Goal: Task Accomplishment & Management: Manage account settings

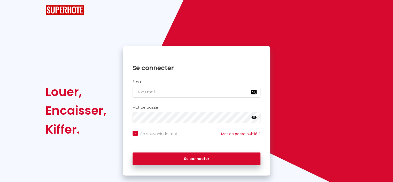
checkbox input "true"
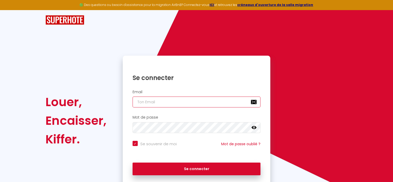
type input "[DOMAIN_NAME][EMAIL_ADDRESS][DOMAIN_NAME]"
click at [219, 102] on input "[DOMAIN_NAME][EMAIL_ADDRESS][DOMAIN_NAME]" at bounding box center [197, 101] width 128 height 11
click at [192, 161] on div "Se connecter" at bounding box center [197, 167] width 148 height 15
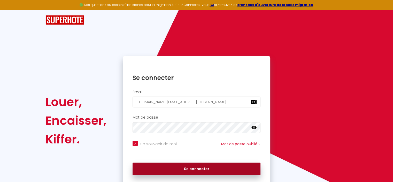
click at [193, 166] on button "Se connecter" at bounding box center [197, 168] width 128 height 13
checkbox input "true"
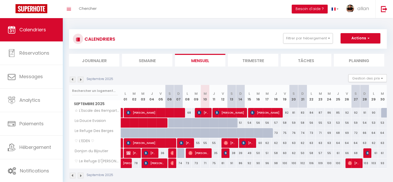
scroll to position [18, 0]
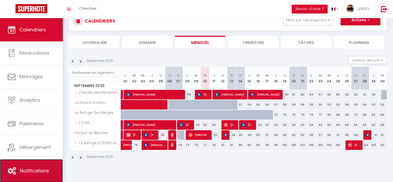
click at [39, 171] on span "Notifications" at bounding box center [34, 170] width 29 height 6
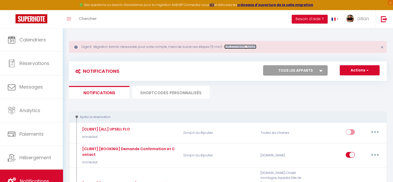
click at [256, 48] on link "[URL][DOMAIN_NAME]" at bounding box center [240, 46] width 32 height 4
click at [256, 47] on link "[URL][DOMAIN_NAME]" at bounding box center [240, 46] width 32 height 4
click at [298, 69] on select "Tous les apparts ♡ L’EDEN ♡ Donjon du Bijoutier ♡ Le Refuge D'Abel ♡ La Douce E…" at bounding box center [295, 70] width 65 height 10
click at [365, 70] on span "button" at bounding box center [366, 69] width 3 height 5
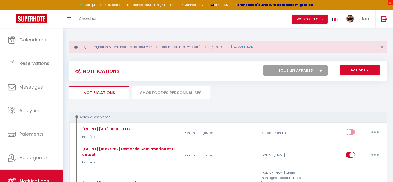
click at [390, 3] on span "×" at bounding box center [390, 2] width 5 height 5
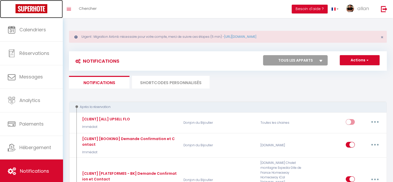
click at [39, 11] on img at bounding box center [31, 8] width 32 height 9
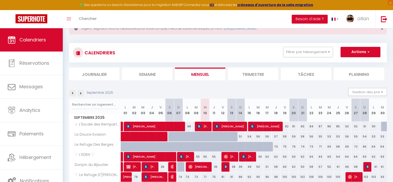
scroll to position [17, 0]
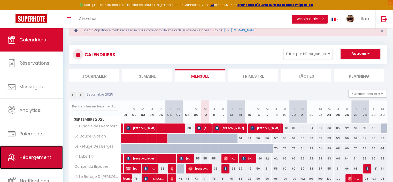
click at [27, 147] on link "Hébergement" at bounding box center [31, 156] width 63 height 23
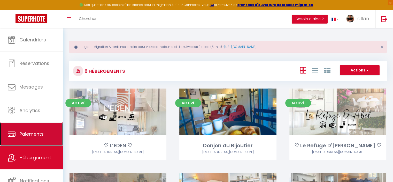
click at [40, 130] on span "Paiements" at bounding box center [31, 133] width 24 height 6
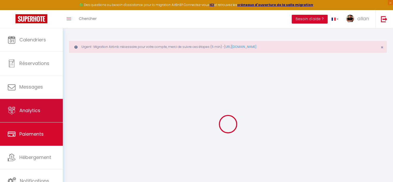
select select "2"
select select "0"
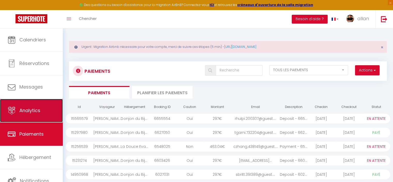
click at [43, 108] on link "Analytics" at bounding box center [31, 110] width 63 height 23
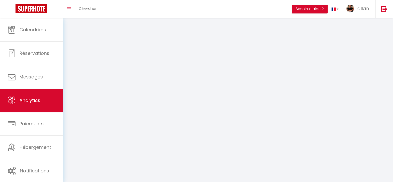
select select "2025"
select select "9"
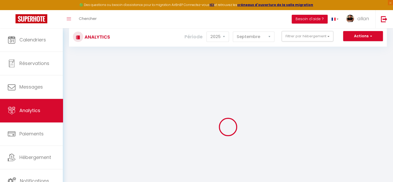
scroll to position [37, 0]
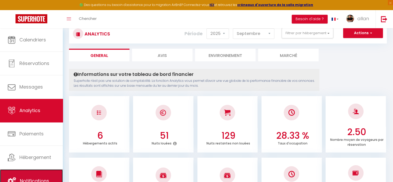
click at [34, 173] on link "Notifications" at bounding box center [31, 180] width 63 height 23
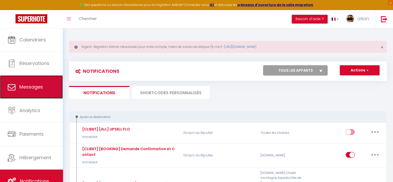
click at [51, 82] on link "Messages" at bounding box center [31, 86] width 63 height 23
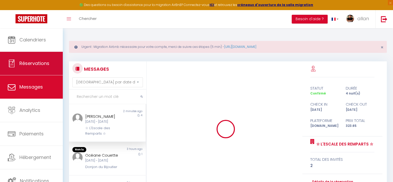
scroll to position [82, 0]
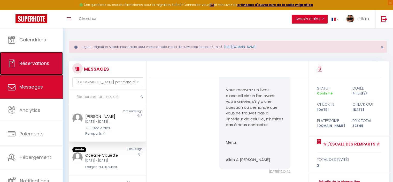
click at [41, 62] on span "Réservations" at bounding box center [34, 63] width 30 height 6
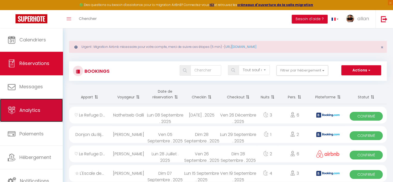
click at [40, 111] on span "Analytics" at bounding box center [29, 110] width 21 height 6
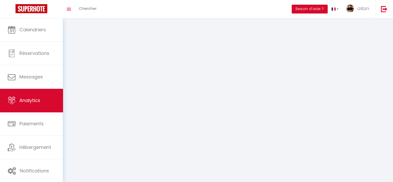
select select "2025"
select select "9"
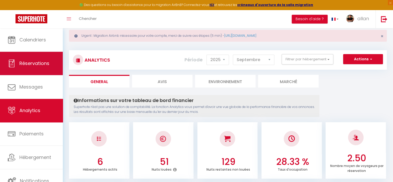
scroll to position [8, 0]
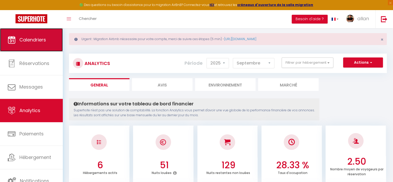
click at [36, 28] on link "Calendriers" at bounding box center [31, 39] width 63 height 23
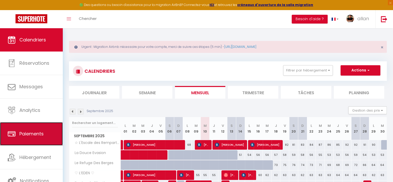
click at [33, 143] on link "Paiements" at bounding box center [31, 133] width 63 height 23
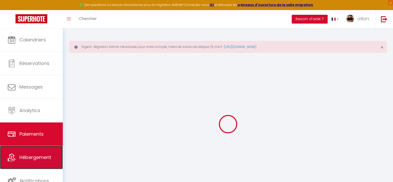
select select "2"
select select "0"
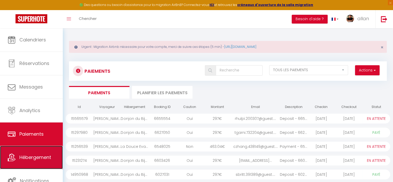
click at [33, 163] on link "Hébergement" at bounding box center [31, 156] width 63 height 23
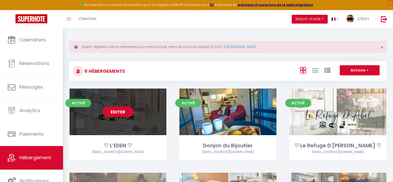
click at [119, 112] on link "Editer" at bounding box center [118, 111] width 31 height 10
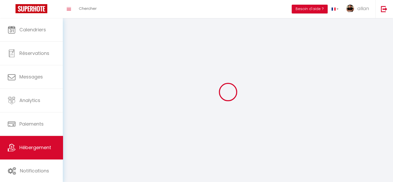
select select "28"
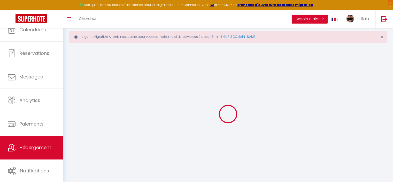
select select
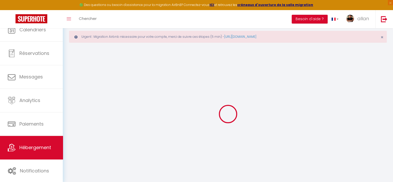
select select
checkbox input "false"
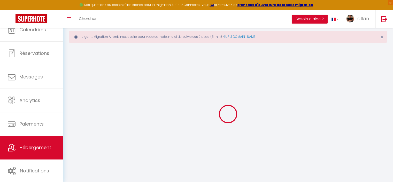
select select
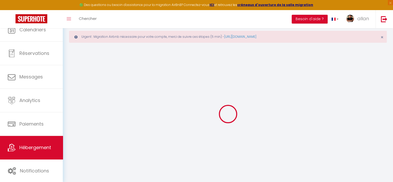
select select
checkbox input "false"
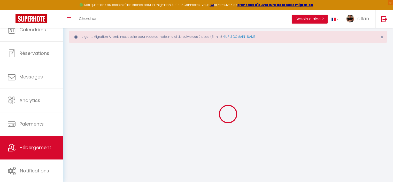
checkbox input "false"
select select
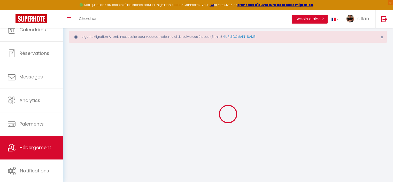
select select
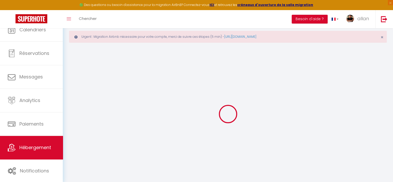
checkbox input "false"
select select
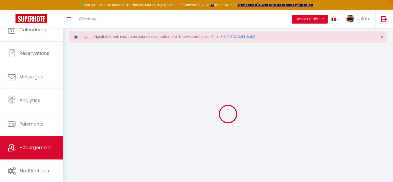
select select
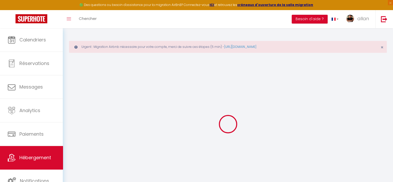
select select
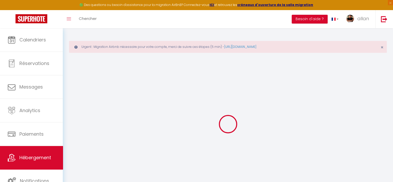
select select
checkbox input "false"
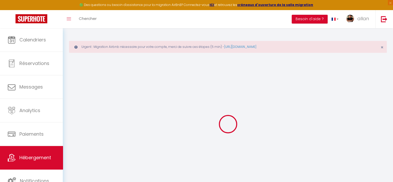
select select
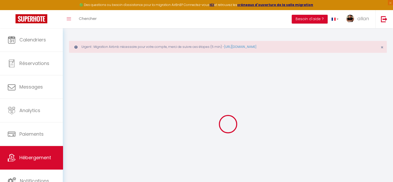
select select
checkbox input "false"
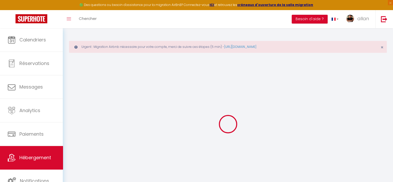
checkbox input "false"
select select
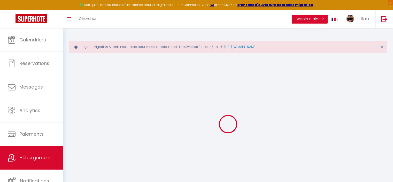
select select
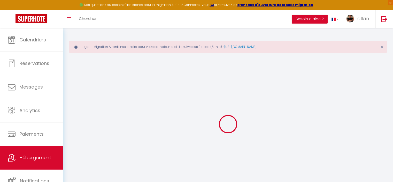
checkbox input "false"
select select
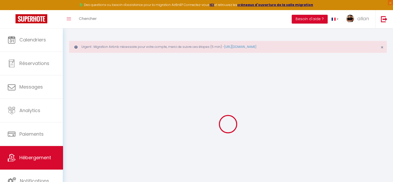
select select
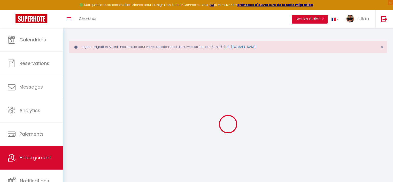
select select
checkbox input "false"
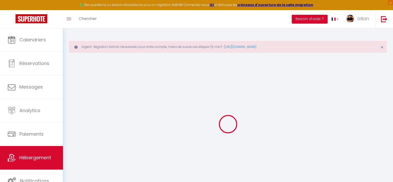
checkbox input "false"
select select
type input "♡ L’EDEN ♡"
type input "Allan & [PERSON_NAME]"
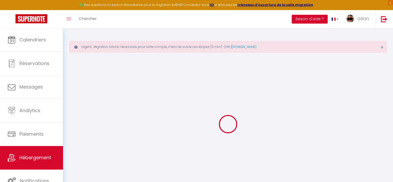
type input "53"
type input "35"
type input "300"
select select
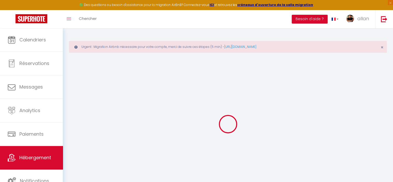
select select
type input "[STREET_ADDRESS][PERSON_NAME]"
type input "84000"
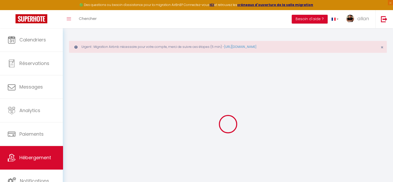
type input "[GEOGRAPHIC_DATA]"
type input "[EMAIL_ADDRESS][DOMAIN_NAME]"
select select
checkbox input "false"
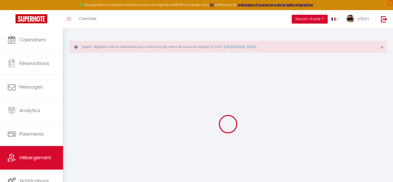
checkbox input "false"
type input "0"
type input "40"
type input "0"
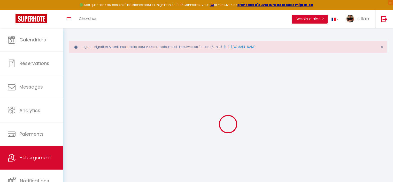
type input "0"
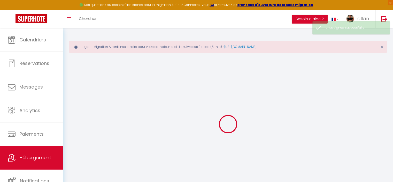
select select
checkbox input "false"
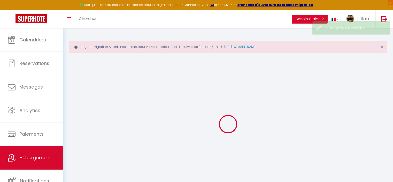
checkbox input "false"
select select
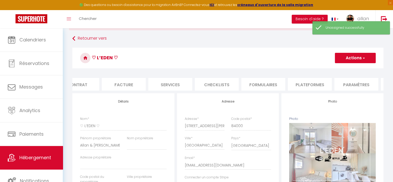
scroll to position [0, 68]
click at [307, 85] on li "Plateformes" at bounding box center [305, 84] width 44 height 13
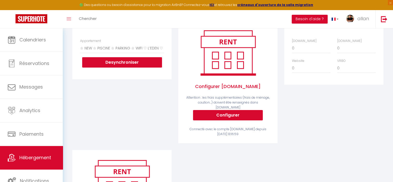
scroll to position [66, 0]
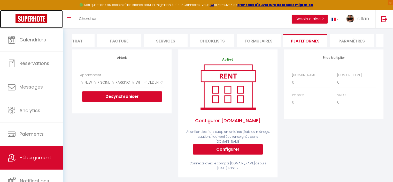
click at [40, 21] on img at bounding box center [31, 18] width 32 height 9
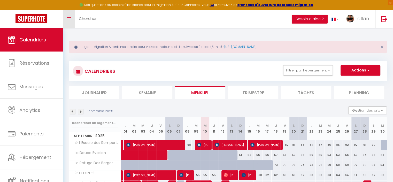
click at [70, 17] on icon "Toggle menubar" at bounding box center [69, 18] width 4 height 3
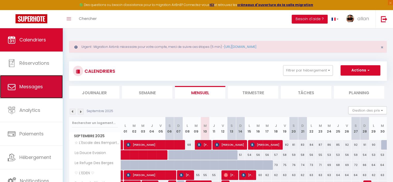
click at [35, 92] on link "Messages" at bounding box center [31, 86] width 63 height 23
select select "message"
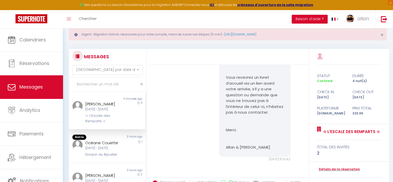
scroll to position [11, 0]
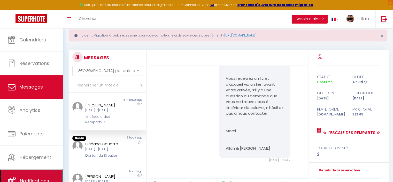
click at [36, 169] on link "Notifications" at bounding box center [31, 180] width 63 height 23
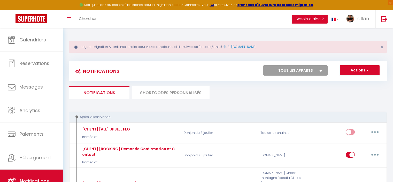
click at [300, 68] on select "Tous les apparts ♡ L’EDEN ♡ Donjon du Bijoutier ♡ Le Refuge D'Abel ♡ La Douce E…" at bounding box center [295, 70] width 65 height 10
select select "31445"
click at [263, 65] on select "Tous les apparts ♡ L’EDEN ♡ Donjon du Bijoutier ♡ Le Refuge D'Abel ♡ La Douce E…" at bounding box center [295, 70] width 65 height 10
checkbox input "true"
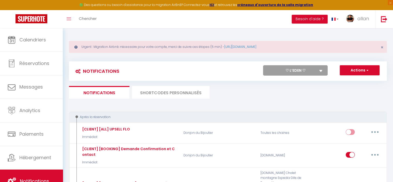
checkbox input "false"
checkbox input "true"
checkbox input "false"
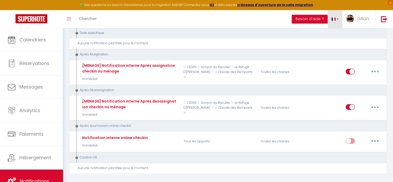
scroll to position [686, 0]
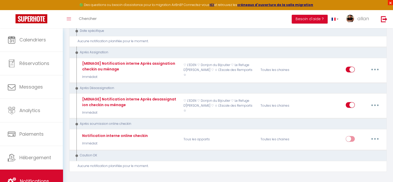
click at [392, 2] on span "×" at bounding box center [390, 2] width 5 height 5
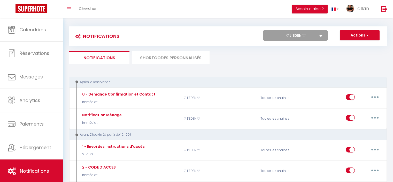
scroll to position [0, 0]
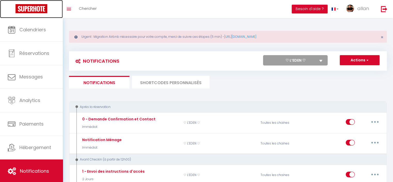
click at [24, 8] on img at bounding box center [31, 8] width 32 height 9
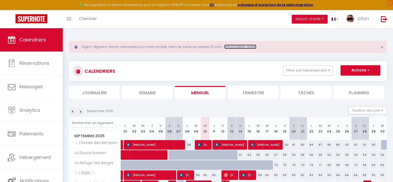
click at [254, 45] on link "[URL][DOMAIN_NAME]" at bounding box center [240, 46] width 32 height 4
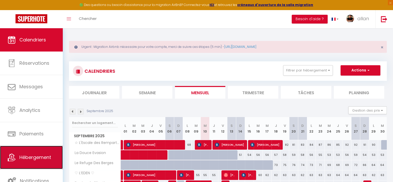
click at [24, 149] on link "Hébergement" at bounding box center [31, 156] width 63 height 23
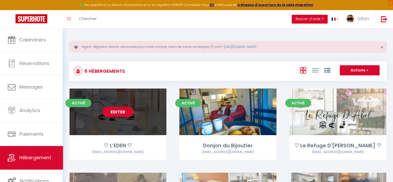
click at [115, 112] on link "Editer" at bounding box center [118, 111] width 31 height 10
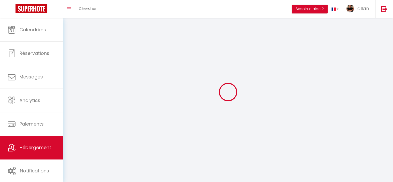
select select "1"
select select "28"
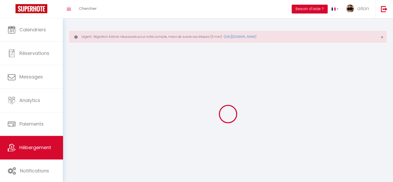
select select
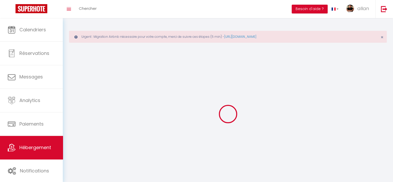
select select
checkbox input "false"
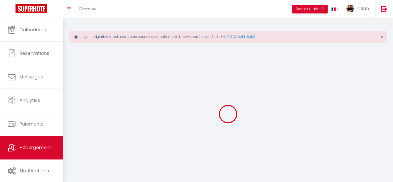
select select
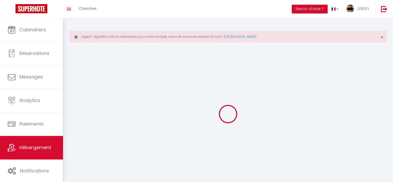
select select
checkbox input "false"
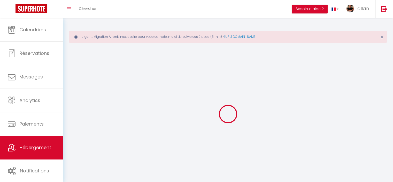
checkbox input "false"
select select
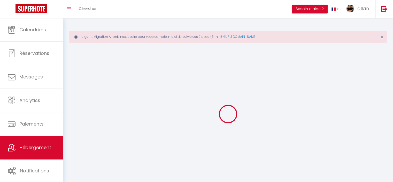
select select
checkbox input "false"
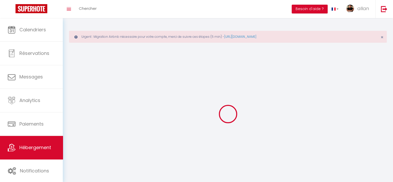
checkbox input "false"
select select
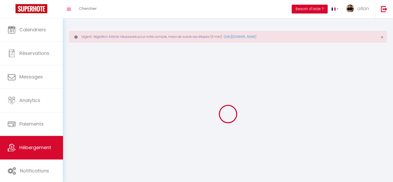
select select
checkbox input "false"
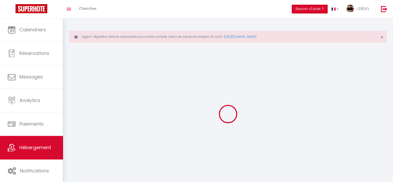
checkbox input "false"
select select
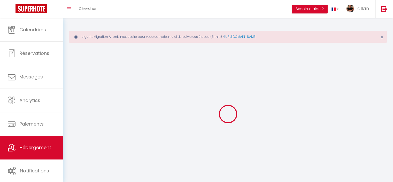
select select
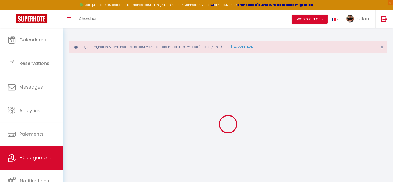
select select
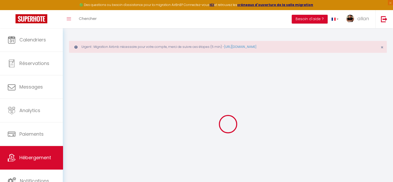
select select
checkbox input "false"
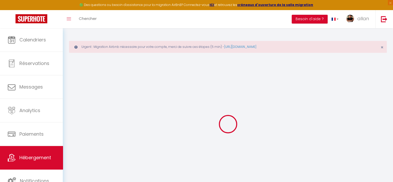
select select
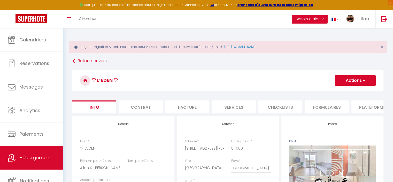
click at [357, 105] on li "Plateformes" at bounding box center [373, 106] width 44 height 13
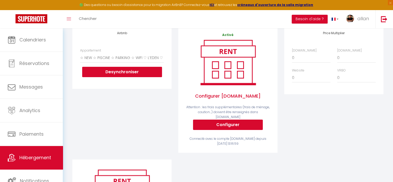
scroll to position [91, 0]
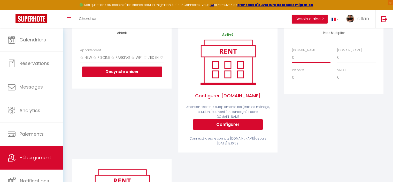
click at [306, 62] on select "0 + 1 % + 2 % + 3 % + 4 % + 5 % + 6 % + 7 % + 8 % + 9 %" at bounding box center [311, 57] width 38 height 10
click at [292, 56] on select "0 + 1 % + 2 % + 3 % + 4 % + 5 % + 6 % + 7 % + 8 % + 9 %" at bounding box center [311, 57] width 38 height 10
click at [354, 57] on select "0 + 1 % + 2 % + 3 % + 4 % + 5 % + 6 % + 7 % + 8 % + 9 %" at bounding box center [356, 57] width 38 height 10
click at [337, 56] on select "0 + 1 % + 2 % + 3 % + 4 % + 5 % + 6 % + 7 % + 8 % + 9 %" at bounding box center [356, 57] width 38 height 10
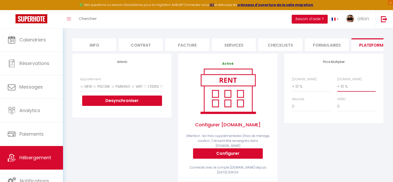
scroll to position [62, 0]
click at [354, 91] on select "0 + 1 % + 2 % + 3 % + 4 % + 5 % + 6 % + 7 % + 8 % + 9 %" at bounding box center [356, 86] width 38 height 10
click at [337, 85] on select "0 + 1 % + 2 % + 3 % + 4 % + 5 % + 6 % + 7 % + 8 % + 9 %" at bounding box center [356, 86] width 38 height 10
click at [346, 89] on select "0 + 1 % + 2 % + 3 % + 4 % + 5 % + 6 % + 7 % + 8 % + 9 %" at bounding box center [356, 86] width 38 height 10
click at [337, 85] on select "0 + 1 % + 2 % + 3 % + 4 % + 5 % + 6 % + 7 % + 8 % + 9 %" at bounding box center [356, 86] width 38 height 10
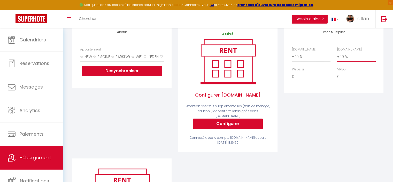
scroll to position [93, 0]
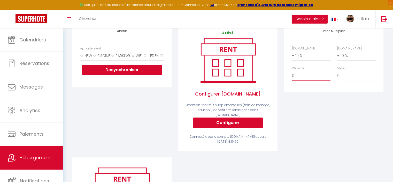
click at [308, 80] on select "0 + 1 % + 2 % + 3 % + 4 % + 5 % + 6 % + 7 % + 8 % + 9 %" at bounding box center [311, 76] width 38 height 10
click at [292, 74] on select "0 + 1 % + 2 % + 3 % + 4 % + 5 % + 6 % + 7 % + 8 % + 9 %" at bounding box center [311, 76] width 38 height 10
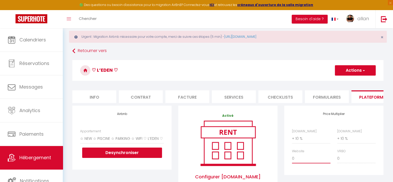
scroll to position [0, 0]
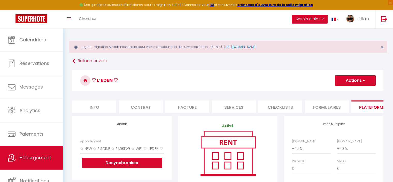
click at [353, 78] on button "Actions" at bounding box center [355, 80] width 41 height 10
click at [345, 90] on link "Enregistrer" at bounding box center [355, 91] width 41 height 7
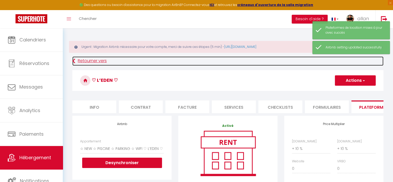
click at [90, 60] on link "Retourner vers" at bounding box center [227, 60] width 311 height 9
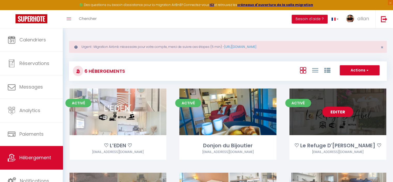
click at [332, 110] on link "Editer" at bounding box center [337, 111] width 31 height 10
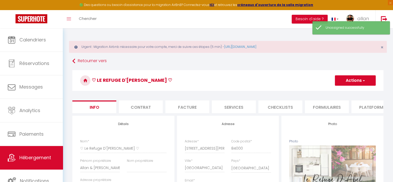
click at [370, 104] on li "Plateformes" at bounding box center [373, 106] width 44 height 13
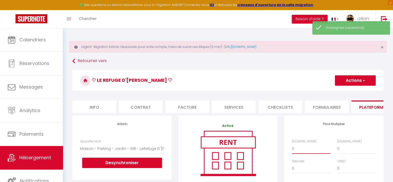
click at [296, 153] on select "0 + 1 % + 2 % + 3 % + 4 % + 5 % + 6 % + 7 % + 8 % + 9 %" at bounding box center [311, 148] width 38 height 10
click at [292, 147] on select "0 + 1 % + 2 % + 3 % + 4 % + 5 % + 6 % + 7 % + 8 % + 9 %" at bounding box center [311, 148] width 38 height 10
click at [352, 152] on select "0 + 1 % + 2 % + 3 % + 4 % + 5 % + 6 % + 7 % + 8 % + 9 %" at bounding box center [356, 148] width 38 height 10
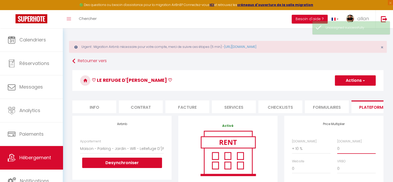
click at [337, 147] on select "0 + 1 % + 2 % + 3 % + 4 % + 5 % + 6 % + 7 % + 8 % + 9 %" at bounding box center [356, 148] width 38 height 10
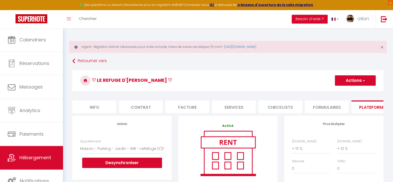
click at [344, 79] on button "Actions" at bounding box center [355, 80] width 41 height 10
click at [342, 92] on link "Enregistrer" at bounding box center [355, 91] width 41 height 7
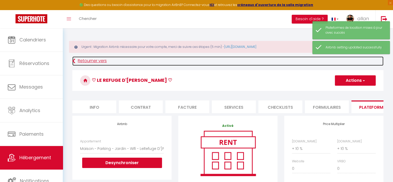
click at [95, 59] on link "Retourner vers" at bounding box center [227, 60] width 311 height 9
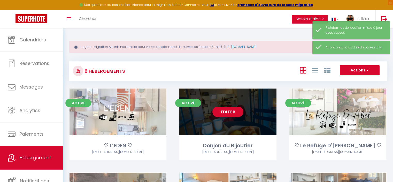
click at [231, 111] on link "Editer" at bounding box center [227, 111] width 31 height 10
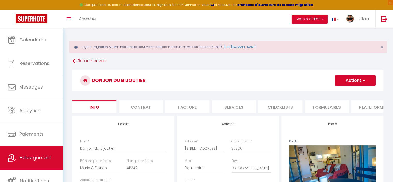
click at [367, 111] on li "Plateformes" at bounding box center [373, 106] width 44 height 13
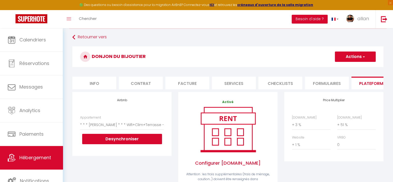
scroll to position [24, 0]
click at [350, 55] on button "Actions" at bounding box center [355, 56] width 41 height 10
click at [344, 67] on link "Enregistrer" at bounding box center [355, 68] width 41 height 7
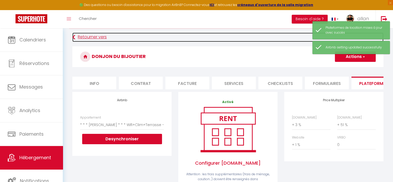
click at [99, 40] on link "Retourner vers" at bounding box center [227, 37] width 311 height 9
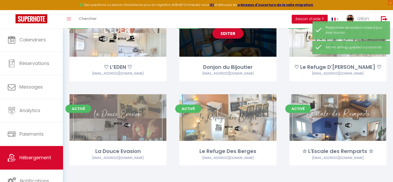
scroll to position [81, 0]
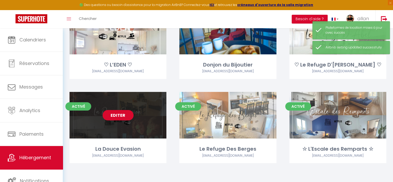
click at [114, 116] on link "Editer" at bounding box center [118, 115] width 31 height 10
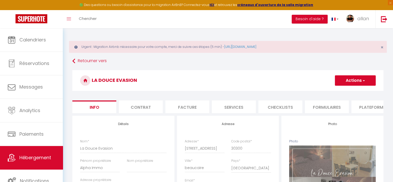
click at [366, 102] on li "Plateformes" at bounding box center [373, 106] width 44 height 13
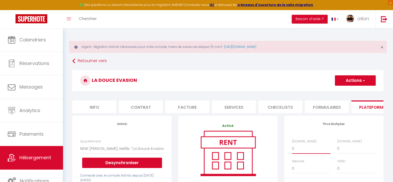
click at [309, 150] on select "0 + 1 % + 2 % + 3 % + 4 % + 5 % + 6 % + 7 % + 8 % + 9 %" at bounding box center [311, 148] width 38 height 10
click at [292, 147] on select "0 + 1 % + 2 % + 3 % + 4 % + 5 % + 6 % + 7 % + 8 % + 9 %" at bounding box center [311, 148] width 38 height 10
click at [353, 153] on select "0 + 1 % + 2 % + 3 % + 4 % + 5 % + 6 % + 7 % + 8 % + 9 %" at bounding box center [356, 148] width 38 height 10
click at [337, 147] on select "0 + 1 % + 2 % + 3 % + 4 % + 5 % + 6 % + 7 % + 8 % + 9 %" at bounding box center [356, 148] width 38 height 10
click at [349, 80] on button "Actions" at bounding box center [355, 80] width 41 height 10
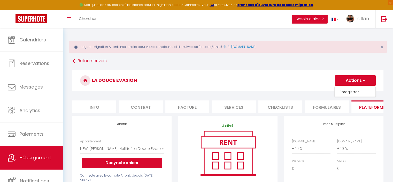
click at [345, 92] on link "Enregistrer" at bounding box center [355, 91] width 41 height 7
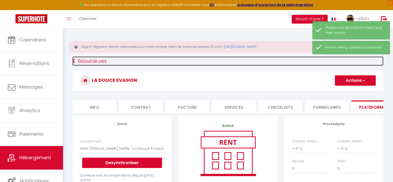
click at [87, 62] on link "Retourner vers" at bounding box center [227, 60] width 311 height 9
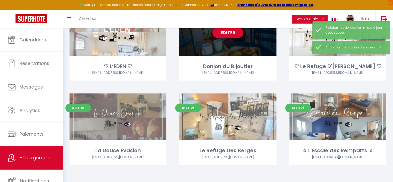
scroll to position [81, 0]
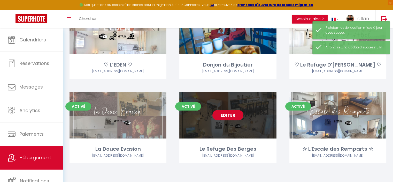
click at [232, 110] on link "Editer" at bounding box center [227, 115] width 31 height 10
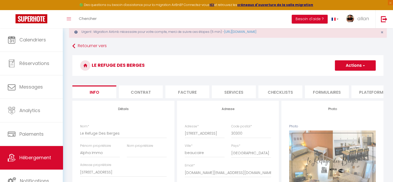
scroll to position [15, 0]
click at [371, 89] on li "Plateformes" at bounding box center [373, 91] width 44 height 13
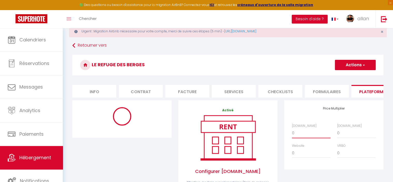
click at [312, 136] on select "0 + 1 % + 2 % + 3 % + 4 % + 5 % + 6 % + 7 % + 8 % + 9 %" at bounding box center [311, 133] width 38 height 10
click at [292, 131] on select "0 + 1 % + 2 % + 3 % + 4 % + 5 % + 6 % + 7 % + 8 % + 9 %" at bounding box center [311, 133] width 38 height 10
click at [346, 134] on select "0 + 1 % + 2 % + 3 % + 4 % + 5 % + 6 % + 7 % + 8 % + 9 %" at bounding box center [356, 133] width 38 height 10
click at [337, 131] on select "0 + 1 % + 2 % + 3 % + 4 % + 5 % + 6 % + 7 % + 8 % + 9 %" at bounding box center [356, 133] width 38 height 10
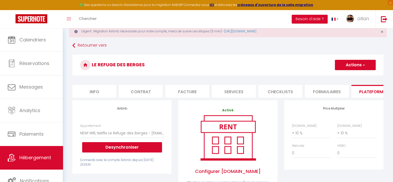
click at [349, 64] on button "Actions" at bounding box center [355, 65] width 41 height 10
click at [345, 74] on link "Enregistrer" at bounding box center [355, 76] width 41 height 7
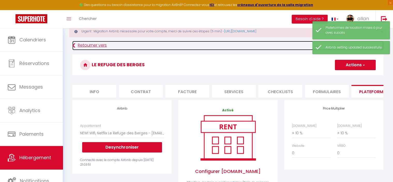
click at [105, 41] on link "Retourner vers" at bounding box center [227, 45] width 311 height 9
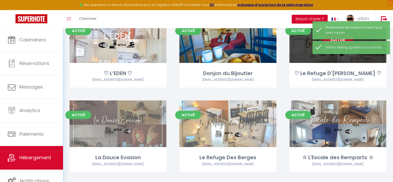
scroll to position [79, 0]
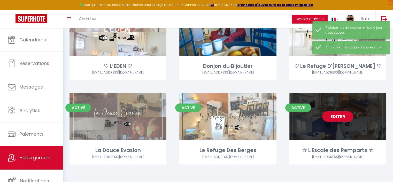
click at [338, 119] on link "Editer" at bounding box center [337, 116] width 31 height 10
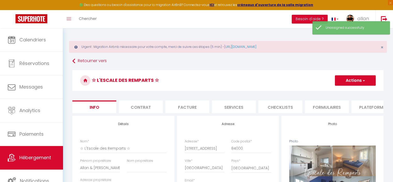
click at [358, 107] on li "Plateformes" at bounding box center [373, 106] width 44 height 13
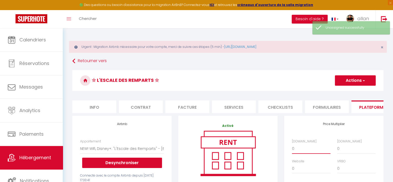
click at [302, 151] on select "0 + 1 % + 2 % + 3 % + 4 % + 5 % + 6 % + 7 % + 8 % + 9 %" at bounding box center [311, 148] width 38 height 10
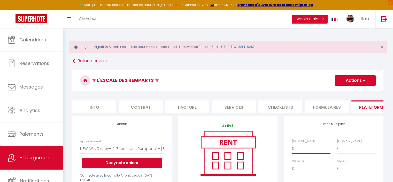
click at [292, 147] on select "0 + 1 % + 2 % + 3 % + 4 % + 5 % + 6 % + 7 % + 8 % + 9 %" at bounding box center [311, 148] width 38 height 10
click at [350, 148] on select "0 + 1 % + 2 % + 3 % + 4 % + 5 % + 6 % + 7 % + 8 % + 9 %" at bounding box center [356, 148] width 38 height 10
click at [337, 147] on select "0 + 1 % + 2 % + 3 % + 4 % + 5 % + 6 % + 7 % + 8 % + 9 %" at bounding box center [356, 148] width 38 height 10
click at [352, 85] on button "Actions" at bounding box center [355, 80] width 41 height 10
click at [348, 90] on link "Enregistrer" at bounding box center [355, 91] width 41 height 7
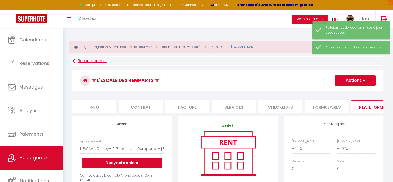
click at [104, 60] on link "Retourner vers" at bounding box center [227, 60] width 311 height 9
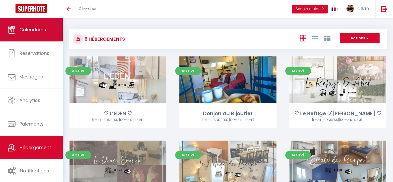
click at [38, 30] on span "Calendriers" at bounding box center [32, 29] width 27 height 6
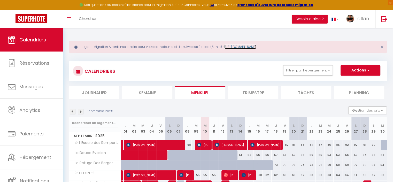
click at [238, 46] on link "[URL][DOMAIN_NAME]" at bounding box center [240, 46] width 32 height 4
click at [239, 48] on link "[URL][DOMAIN_NAME]" at bounding box center [240, 46] width 32 height 4
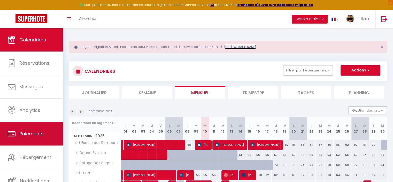
scroll to position [39, 0]
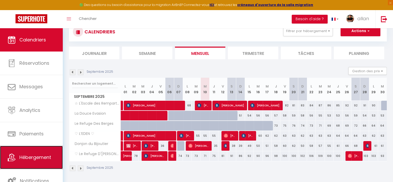
click at [39, 160] on span "Hébergement" at bounding box center [35, 157] width 32 height 6
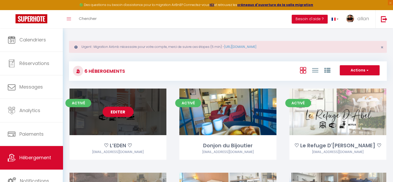
click at [118, 114] on link "Editer" at bounding box center [118, 111] width 31 height 10
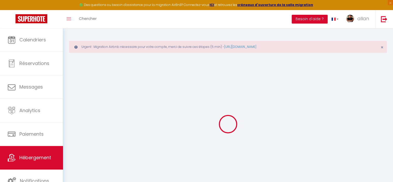
select select "2"
select select
checkbox input "true"
checkbox input "false"
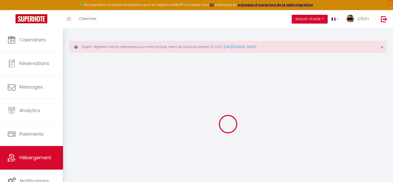
checkbox input "false"
select select
checkbox input "false"
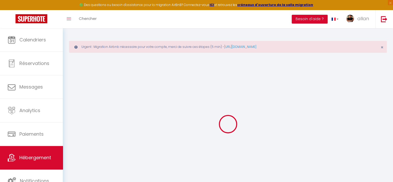
checkbox input "false"
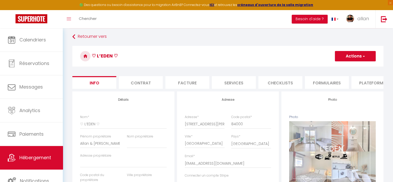
scroll to position [29, 0]
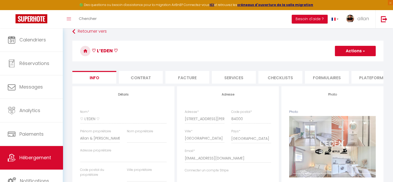
click at [196, 81] on li "Facture" at bounding box center [187, 77] width 44 height 13
checkbox input "true"
checkbox input "false"
select select
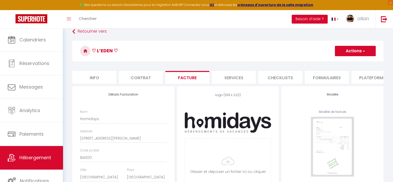
click at [187, 78] on li "Facture" at bounding box center [187, 77] width 44 height 13
checkbox input "true"
checkbox input "false"
select select
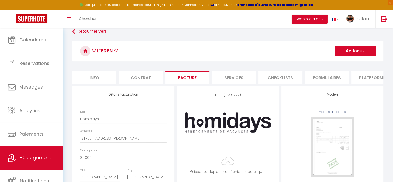
checkbox input "true"
checkbox input "false"
select select
click at [242, 75] on li "Services" at bounding box center [234, 77] width 44 height 13
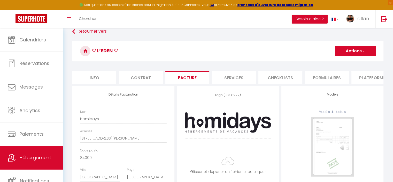
checkbox input "true"
checkbox input "false"
select select
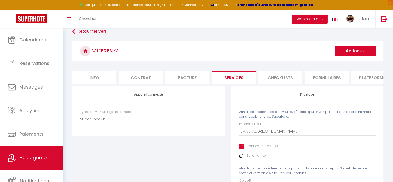
checkbox input "true"
checkbox input "false"
select select
checkbox input "true"
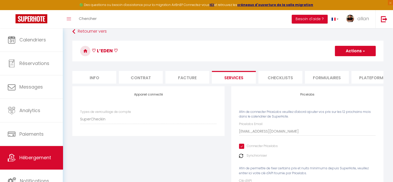
checkbox input "false"
select select
click at [278, 74] on li "Checklists" at bounding box center [280, 77] width 44 height 13
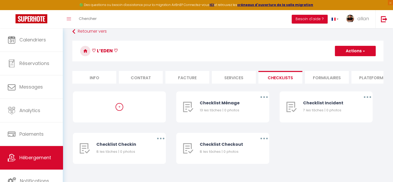
click at [320, 75] on li "Formulaires" at bounding box center [327, 77] width 44 height 13
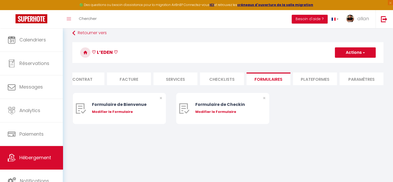
scroll to position [0, 59]
click at [320, 75] on li "Plateformes" at bounding box center [314, 78] width 44 height 13
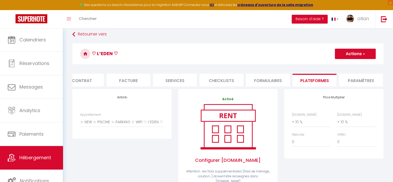
scroll to position [26, 0]
click at [291, 126] on div "[DOMAIN_NAME] 0 + 1 % + 2 % + 3 % + 4 % + 5 % + 6 % + 7 % + 8 %" at bounding box center [311, 119] width 45 height 15
click at [297, 126] on select "0 + 1 % + 2 % + 3 % + 4 % + 5 % + 6 % + 7 % + 8 % + 9 %" at bounding box center [311, 122] width 38 height 10
select select "+ 22 %"
click at [292, 121] on select "0 + 1 % + 2 % + 3 % + 4 % + 5 % + 6 % + 7 % + 8 % + 9 %" at bounding box center [311, 122] width 38 height 10
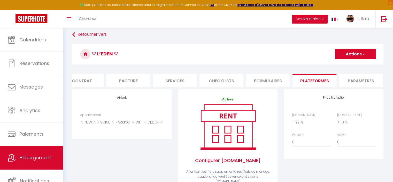
click at [357, 56] on button "Actions" at bounding box center [355, 54] width 41 height 10
click at [348, 67] on link "Enregistrer" at bounding box center [355, 65] width 41 height 7
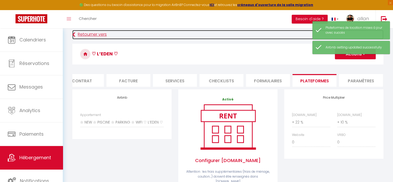
click at [88, 33] on link "Retourner vers" at bounding box center [227, 34] width 311 height 9
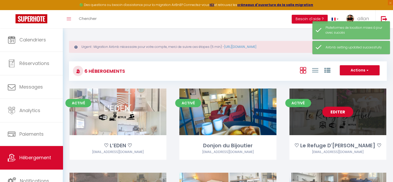
click at [347, 108] on link "Editer" at bounding box center [337, 111] width 31 height 10
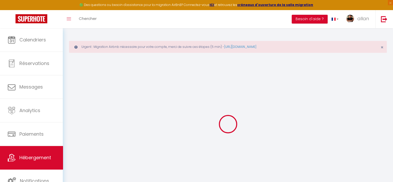
select select "4349-1186842847721825143"
select select "+ 10 %"
select select
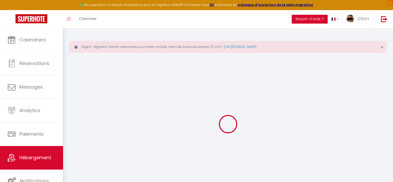
checkbox input "false"
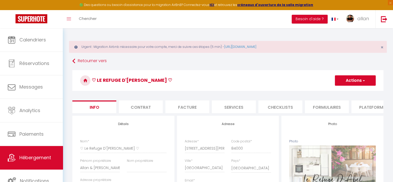
click at [367, 108] on li "Plateformes" at bounding box center [373, 106] width 44 height 13
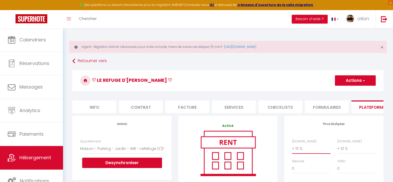
click at [296, 152] on select "0 + 1 % + 2 % + 3 % + 4 % + 5 % + 6 % + 7 % + 8 % + 9 %" at bounding box center [311, 148] width 38 height 10
select select "+ 22 %"
click at [292, 147] on select "0 + 1 % + 2 % + 3 % + 4 % + 5 % + 6 % + 7 % + 8 % + 9 %" at bounding box center [311, 148] width 38 height 10
click at [367, 77] on button "Actions" at bounding box center [355, 80] width 41 height 10
click at [353, 94] on link "Enregistrer" at bounding box center [355, 91] width 41 height 7
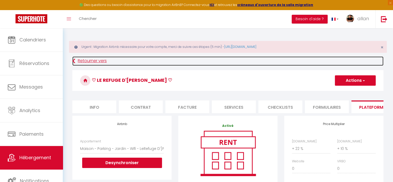
click at [100, 60] on link "Retourner vers" at bounding box center [227, 60] width 311 height 9
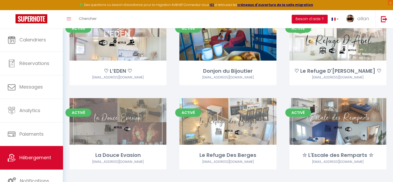
scroll to position [77, 0]
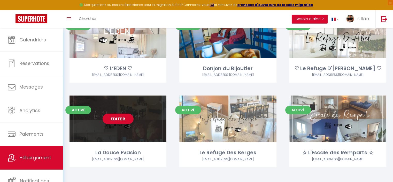
click at [124, 119] on link "Editer" at bounding box center [118, 118] width 31 height 10
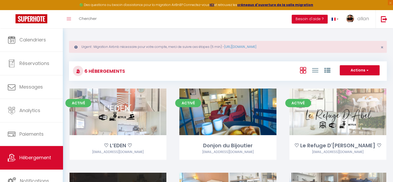
select select "3"
select select "2"
select select "1"
select select "28"
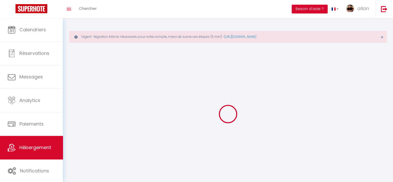
select select
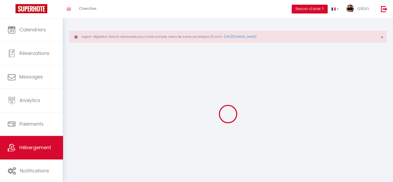
checkbox input "false"
select select
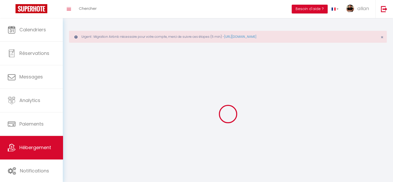
select select
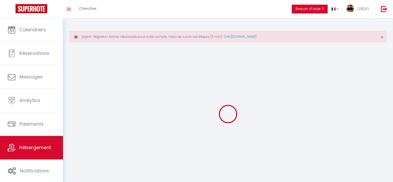
select select
checkbox input "false"
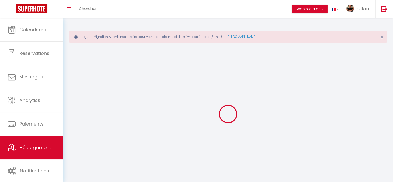
select select
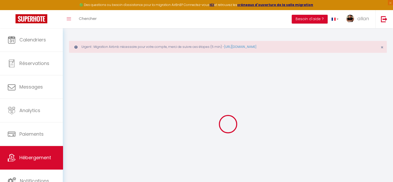
select select
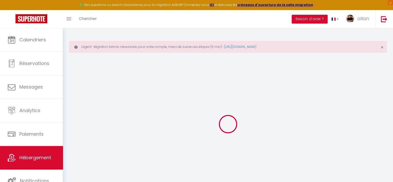
select select
checkbox input "false"
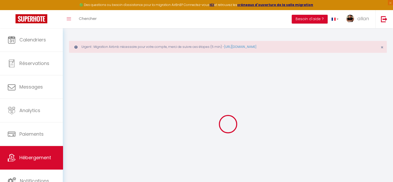
select select
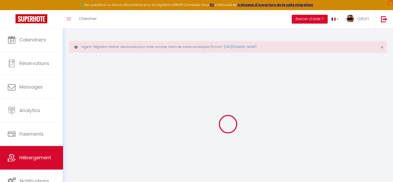
select select
checkbox input "false"
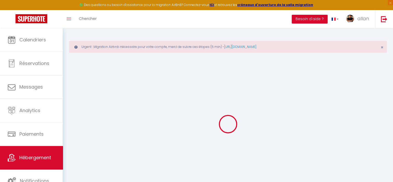
checkbox input "false"
select select
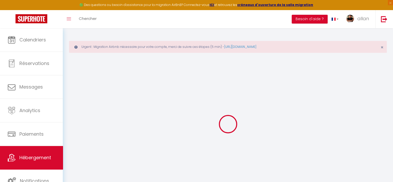
select select
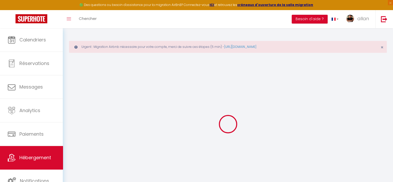
checkbox input "false"
select select
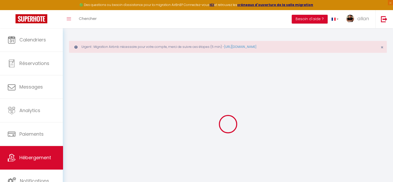
select select
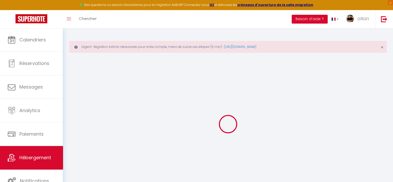
select select
checkbox input "false"
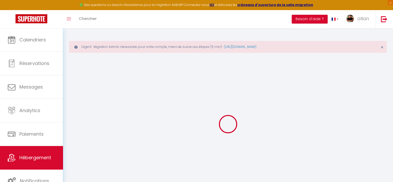
checkbox input "false"
select select
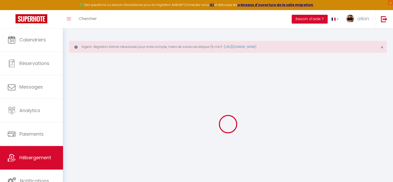
select select
checkbox input "false"
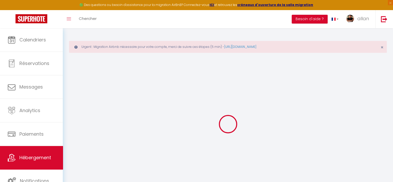
checkbox input "false"
select select
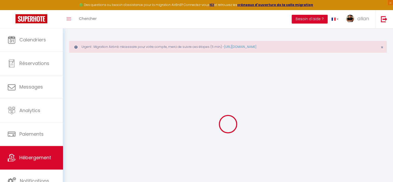
type input "La Douce Evasion"
type input "Alpha Immo"
type input "[STREET_ADDRESS]"
type input "30300"
type input "Beaucaire"
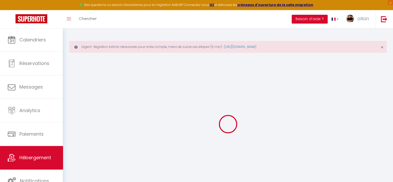
select select "1"
type input "80"
type input "40"
type input "400"
select select
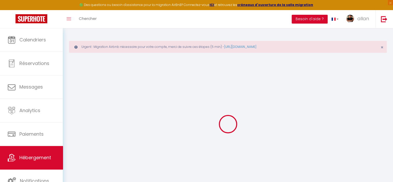
select select
type input "[STREET_ADDRESS]"
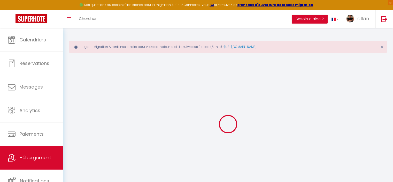
type input "30300"
type input "beaucaire"
type input "[DOMAIN_NAME][EMAIL_ADDRESS][DOMAIN_NAME]"
select select
checkbox input "false"
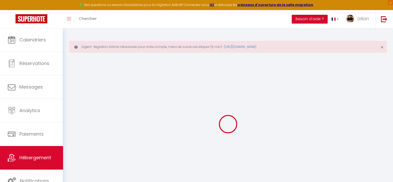
checkbox input "false"
type input "40"
type input "0"
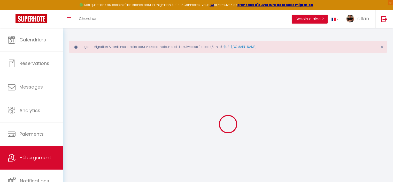
type input "0"
select select
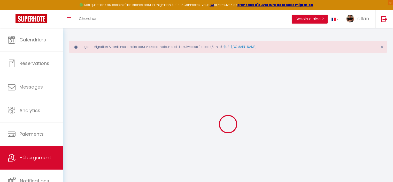
select select
checkbox input "false"
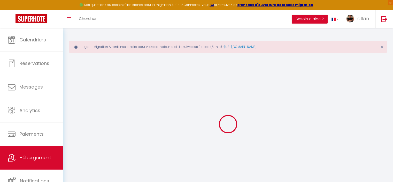
checkbox input "false"
select select
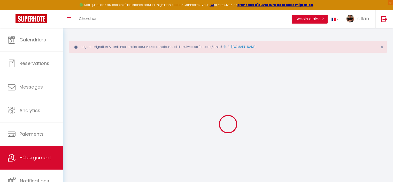
select select
checkbox input "false"
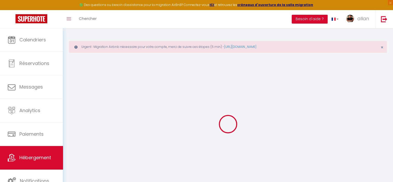
checkbox input "false"
select select "30339"
select select
checkbox input "false"
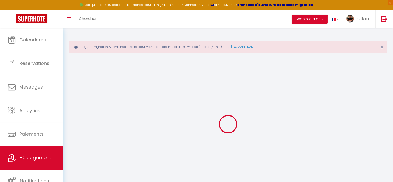
checkbox input "false"
select select
checkbox input "false"
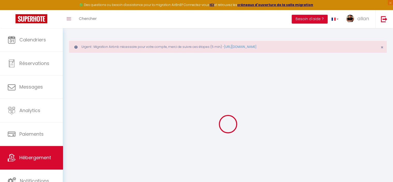
checkbox input "false"
select select "16:00"
select select "23:45"
select select "11:00"
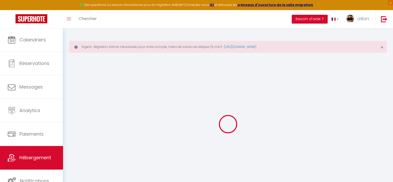
select select "30"
select select "120"
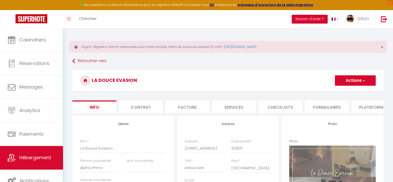
select select
checkbox input "false"
click at [368, 111] on li "Plateformes" at bounding box center [373, 106] width 44 height 13
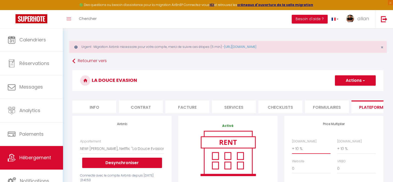
click at [297, 152] on select "0 + 1 % + 2 % + 3 % + 4 % + 5 % + 6 % + 7 % + 8 % + 9 %" at bounding box center [311, 148] width 38 height 10
click at [292, 147] on select "0 + 1 % + 2 % + 3 % + 4 % + 5 % + 6 % + 7 % + 8 % + 9 %" at bounding box center [311, 148] width 38 height 10
click at [367, 77] on button "Actions" at bounding box center [355, 80] width 41 height 10
click at [357, 93] on link "Enregistrer" at bounding box center [355, 91] width 41 height 7
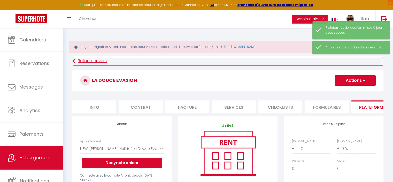
click at [101, 59] on link "Retourner vers" at bounding box center [227, 60] width 311 height 9
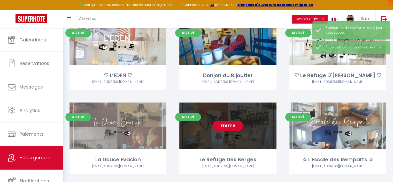
scroll to position [70, 0]
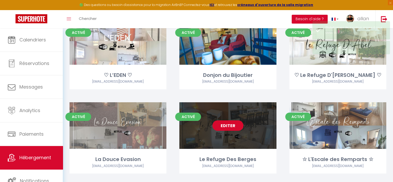
click at [230, 125] on link "Editer" at bounding box center [227, 125] width 31 height 10
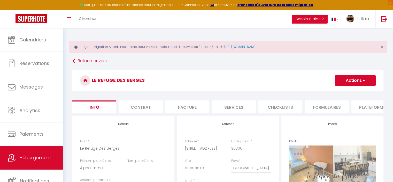
click at [368, 109] on li "Plateformes" at bounding box center [373, 106] width 44 height 13
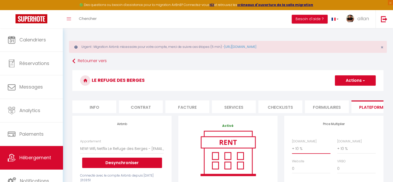
click at [294, 153] on select "0 + 1 % + 2 % + 3 % + 4 % + 5 % + 6 % + 7 % + 8 % + 9 %" at bounding box center [311, 148] width 38 height 10
click at [292, 147] on select "0 + 1 % + 2 % + 3 % + 4 % + 5 % + 6 % + 7 % + 8 % + 9 %" at bounding box center [311, 148] width 38 height 10
click at [312, 126] on h4 "Price Multiplier" at bounding box center [334, 124] width 84 height 4
click at [349, 81] on button "Actions" at bounding box center [355, 80] width 41 height 10
click at [351, 91] on link "Enregistrer" at bounding box center [355, 91] width 41 height 7
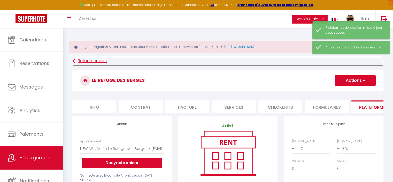
click at [85, 60] on link "Retourner vers" at bounding box center [227, 60] width 311 height 9
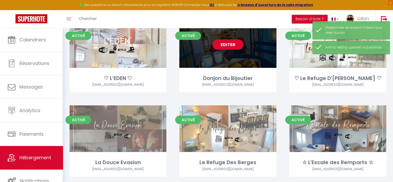
scroll to position [67, 0]
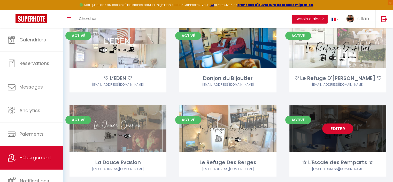
click at [330, 125] on link "Editer" at bounding box center [337, 128] width 31 height 10
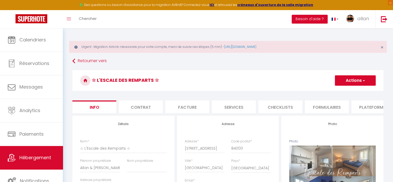
click at [355, 78] on button "Actions" at bounding box center [355, 80] width 41 height 10
click at [383, 106] on li "Plateformes" at bounding box center [373, 106] width 44 height 13
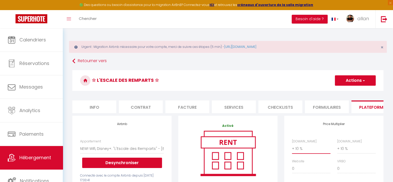
click at [295, 151] on select "0 + 1 % + 2 % + 3 % + 4 % + 5 % + 6 % + 7 % + 8 % + 9 %" at bounding box center [311, 148] width 38 height 10
click at [292, 147] on select "0 + 1 % + 2 % + 3 % + 4 % + 5 % + 6 % + 7 % + 8 % + 9 %" at bounding box center [311, 148] width 38 height 10
click at [351, 80] on button "Actions" at bounding box center [355, 80] width 41 height 10
click at [346, 93] on link "Enregistrer" at bounding box center [355, 91] width 41 height 7
click at [368, 18] on span "allan" at bounding box center [363, 18] width 12 height 6
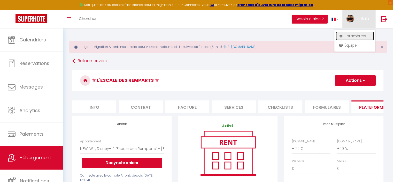
click at [366, 33] on link "Paramètres" at bounding box center [355, 36] width 38 height 9
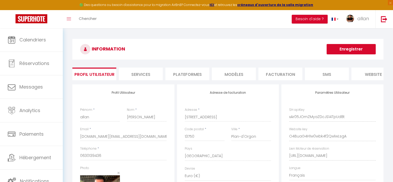
click at [195, 66] on div "INFORMATION Enregistrer Profil Utilisateur Services Plateformes MODÈLES Factura…" at bounding box center [227, 167] width 311 height 257
click at [191, 73] on li "Plateformes" at bounding box center [187, 73] width 44 height 13
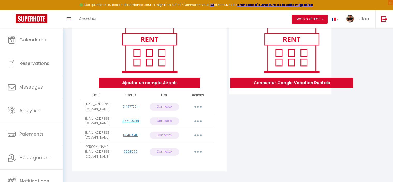
scroll to position [69, 0]
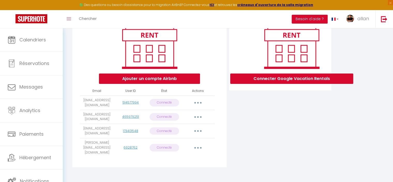
click at [200, 104] on button "button" at bounding box center [198, 102] width 14 height 8
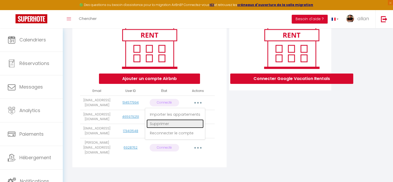
click at [187, 126] on link "Supprimer" at bounding box center [174, 123] width 57 height 9
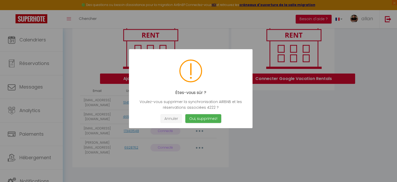
click at [162, 123] on button "Annuler" at bounding box center [170, 118] width 21 height 9
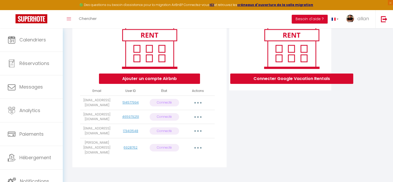
click at [198, 119] on button "button" at bounding box center [198, 117] width 14 height 8
click at [184, 149] on link "Reconnecter le compte" at bounding box center [174, 147] width 57 height 9
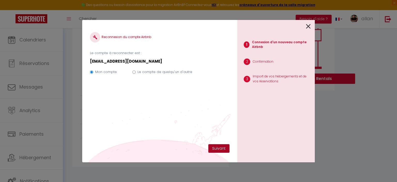
click at [220, 151] on button "Suivant" at bounding box center [218, 148] width 21 height 9
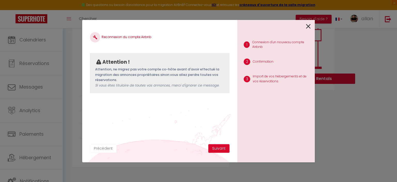
click at [107, 146] on button "Précédent" at bounding box center [103, 148] width 27 height 9
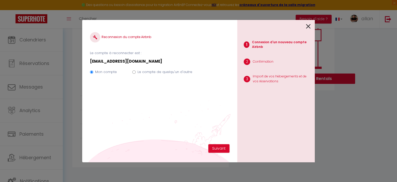
click at [306, 24] on icon at bounding box center [308, 26] width 5 height 8
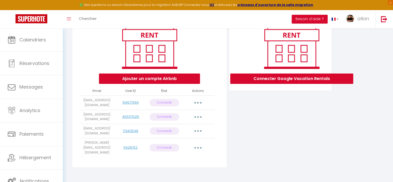
click at [199, 117] on button "button" at bounding box center [198, 117] width 14 height 8
click at [183, 150] on link "Reconnecter le compte" at bounding box center [174, 147] width 57 height 9
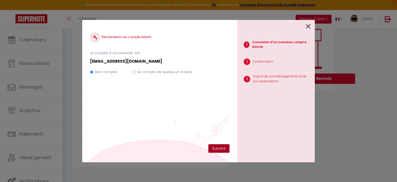
click at [216, 149] on button "Suivant" at bounding box center [218, 148] width 21 height 9
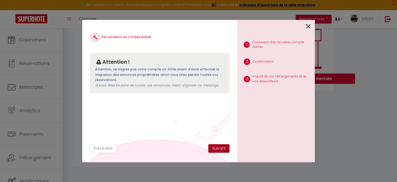
click at [216, 149] on button "Suivant" at bounding box center [218, 148] width 21 height 9
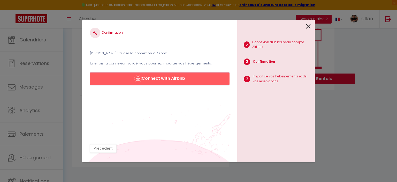
click at [183, 78] on button "Connect with Airbnb" at bounding box center [159, 78] width 139 height 12
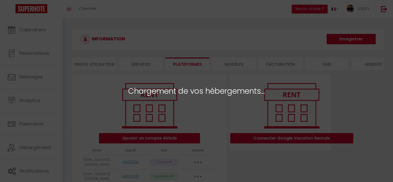
select select "31445"
select select "45528"
select select "57609"
select select "57612"
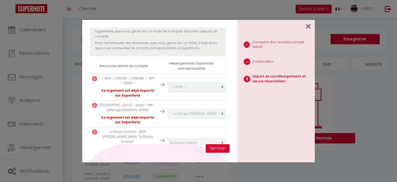
scroll to position [100, 0]
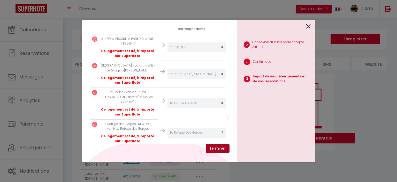
click at [216, 145] on button "Terminer" at bounding box center [218, 148] width 24 height 9
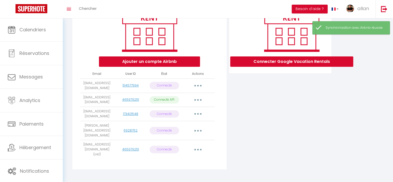
scroll to position [79, 0]
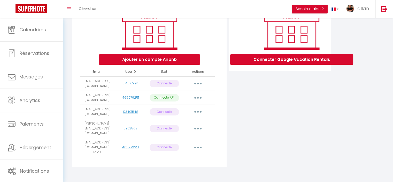
click at [195, 128] on button "button" at bounding box center [198, 128] width 14 height 8
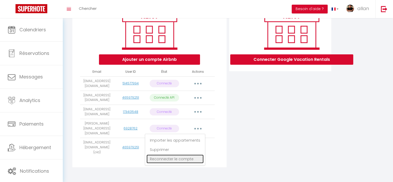
click at [186, 158] on link "Reconnecter le compte" at bounding box center [174, 158] width 57 height 9
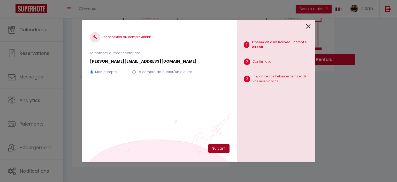
click at [217, 146] on button "Suivant" at bounding box center [218, 148] width 21 height 9
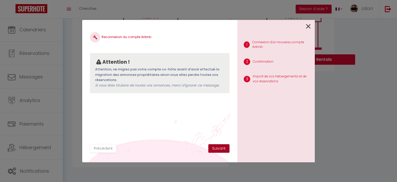
click at [217, 146] on button "Suivant" at bounding box center [218, 148] width 21 height 9
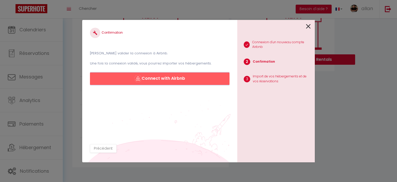
click at [139, 75] on button "Connect with Airbnb" at bounding box center [159, 78] width 139 height 12
click at [102, 147] on button "Précédent" at bounding box center [103, 148] width 27 height 9
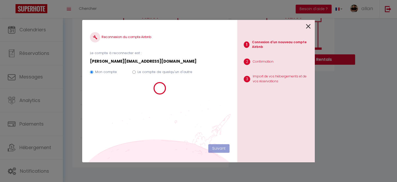
click at [156, 72] on label "Le compte de quelqu'un d'autre" at bounding box center [164, 71] width 55 height 5
click at [136, 72] on input "Le compte de quelqu'un d'autre" at bounding box center [133, 71] width 3 height 3
radio input "true"
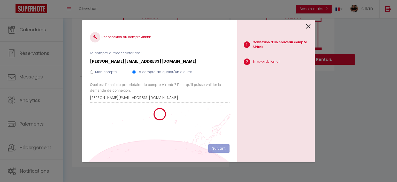
click at [308, 22] on icon at bounding box center [308, 26] width 5 height 8
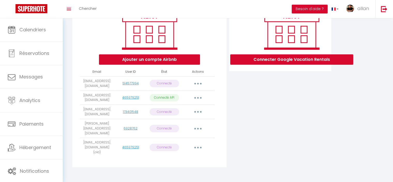
click at [262, 95] on div "Connecter Google Vacation Rentals" at bounding box center [280, 83] width 105 height 174
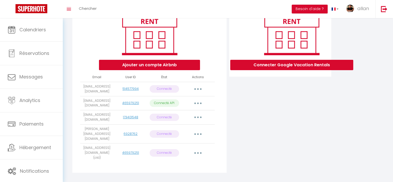
scroll to position [74, 0]
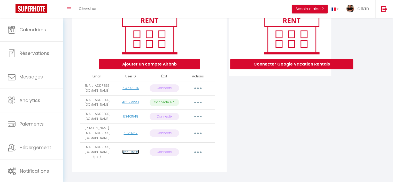
click at [132, 150] on link "465979251" at bounding box center [130, 151] width 17 height 4
click at [196, 149] on button "button" at bounding box center [198, 152] width 14 height 8
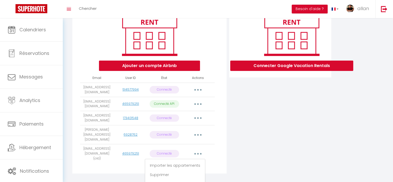
scroll to position [79, 0]
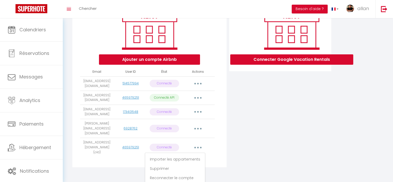
click at [238, 154] on div "Connecter Google Vacation Rentals" at bounding box center [280, 83] width 105 height 174
click at [196, 128] on button "button" at bounding box center [198, 128] width 14 height 8
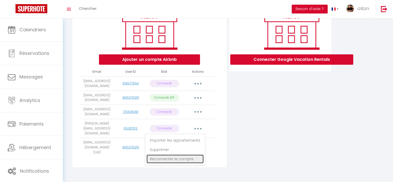
click at [179, 157] on link "Reconnecter le compte" at bounding box center [174, 158] width 57 height 9
radio input "true"
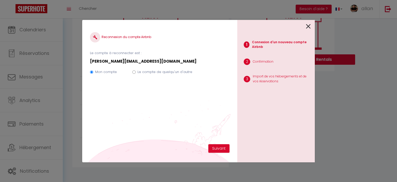
click at [156, 71] on label "Le compte de quelqu'un d'autre" at bounding box center [164, 71] width 55 height 5
click at [136, 71] on input "Le compte de quelqu'un d'autre" at bounding box center [133, 71] width 3 height 3
radio input "true"
radio input "false"
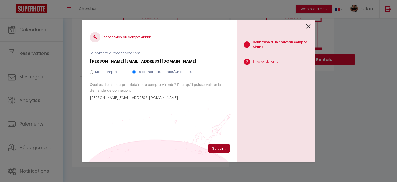
click at [225, 147] on button "Suivant" at bounding box center [218, 148] width 21 height 9
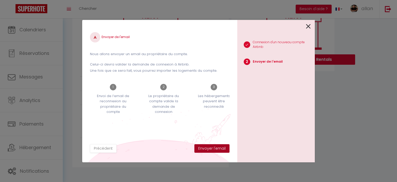
click at [213, 149] on button "Envoyer l'email" at bounding box center [211, 148] width 35 height 9
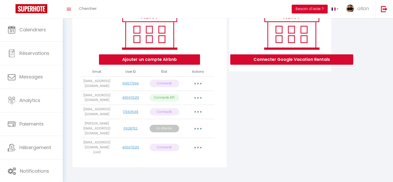
click at [201, 88] on button "button" at bounding box center [198, 83] width 14 height 8
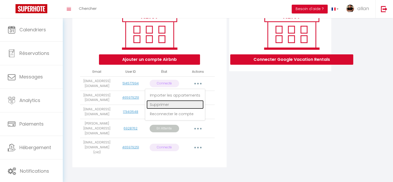
click at [188, 107] on link "Supprimer" at bounding box center [174, 104] width 57 height 9
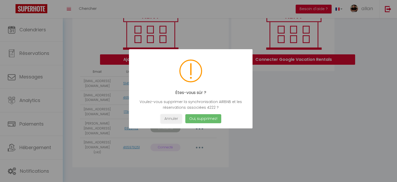
click at [201, 120] on button "Oui, supprimez!" at bounding box center [203, 118] width 36 height 9
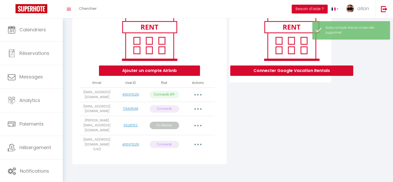
scroll to position [66, 0]
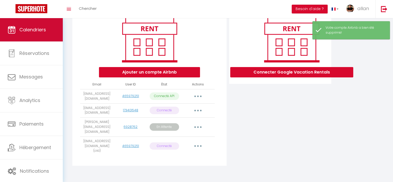
click at [26, 32] on span "Calendriers" at bounding box center [32, 29] width 27 height 6
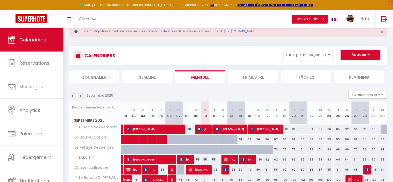
scroll to position [39, 0]
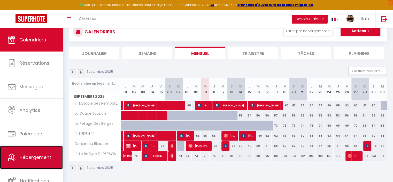
click at [54, 158] on link "Hébergement" at bounding box center [31, 156] width 63 height 23
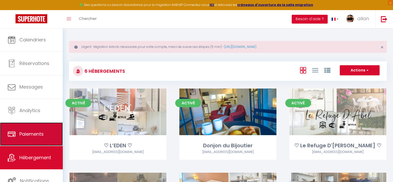
click at [36, 129] on link "Paiements" at bounding box center [31, 133] width 63 height 23
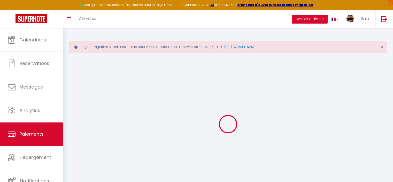
select select "2"
select select "0"
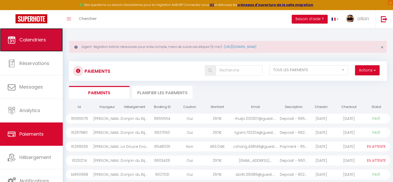
click at [29, 43] on link "Calendriers" at bounding box center [31, 39] width 63 height 23
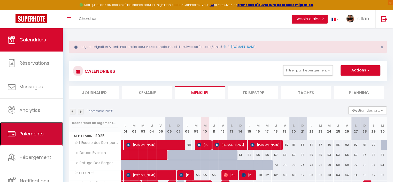
click at [42, 132] on span "Paiements" at bounding box center [31, 133] width 24 height 6
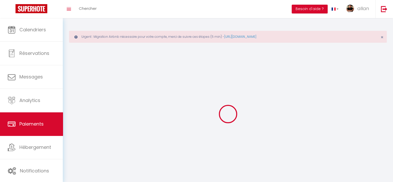
select select "2"
select select "0"
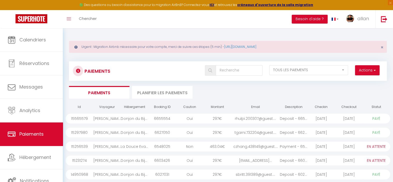
click at [146, 118] on div "Donjon du Bijoutier" at bounding box center [135, 118] width 28 height 10
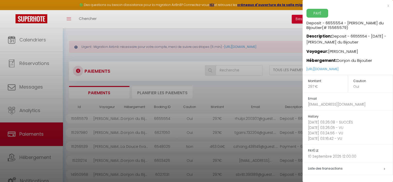
click at [161, 130] on div at bounding box center [196, 91] width 393 height 182
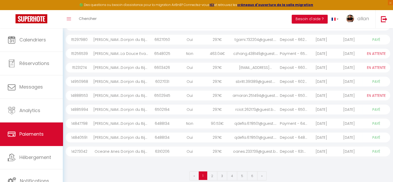
scroll to position [99, 0]
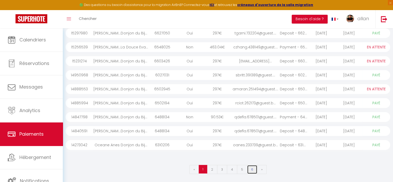
click at [248, 167] on link "6" at bounding box center [252, 169] width 10 height 9
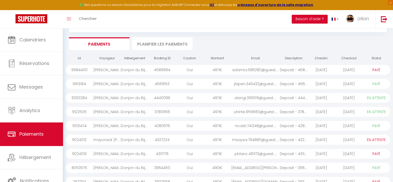
scroll to position [48, 0]
click at [155, 43] on li "Planifier les paiements" at bounding box center [162, 43] width 60 height 13
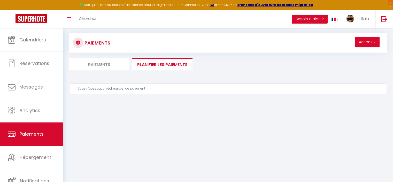
scroll to position [28, 0]
click at [107, 61] on li "Paiements" at bounding box center [99, 64] width 60 height 13
select select "0"
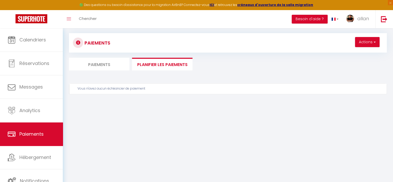
select select "0"
select select "2"
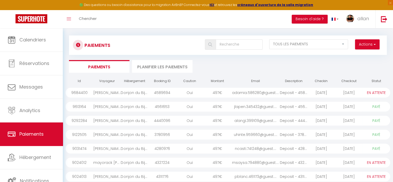
scroll to position [0, 0]
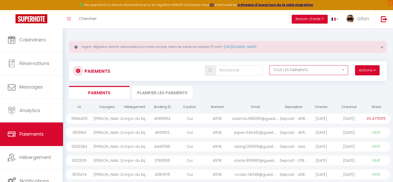
click at [289, 70] on select "EN ATTENTE PAYÉ TOUS LES PAIEMENTS" at bounding box center [308, 70] width 79 height 10
click at [301, 66] on select "EN ATTENTE PAYÉ TOUS LES PAIEMENTS" at bounding box center [308, 70] width 79 height 10
click at [365, 68] on button "Actions" at bounding box center [367, 70] width 25 height 10
click at [265, 90] on ul "Paiements Planifier les paiements" at bounding box center [228, 92] width 318 height 13
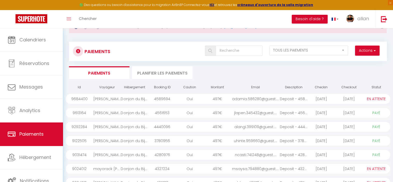
scroll to position [14, 0]
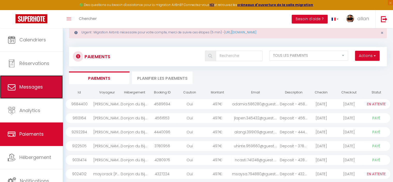
click at [48, 91] on link "Messages" at bounding box center [31, 86] width 63 height 23
select select "message"
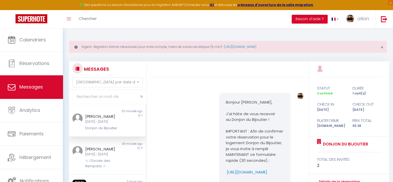
scroll to position [2380, 0]
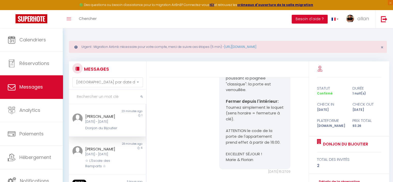
click at [105, 123] on div "Ven 12 Sep - Sam 13 Sep" at bounding box center [104, 121] width 38 height 5
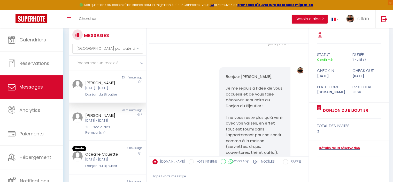
scroll to position [853, 0]
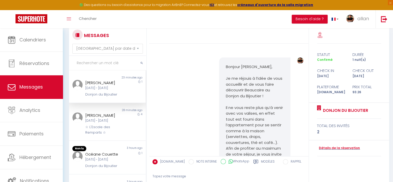
click at [265, 7] on link "https://drive.google.com/drive/folders/1Px0aTKkfR4iZ_R_VGGlhPjFyIe9_P_QA?usp=sh…" at bounding box center [251, 4] width 40 height 5
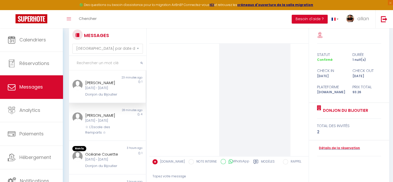
scroll to position [1885, 0]
click at [294, 144] on div "Note Sms" at bounding box center [300, 102] width 13 height 743
click at [295, 142] on div "Note Sms" at bounding box center [300, 102] width 13 height 743
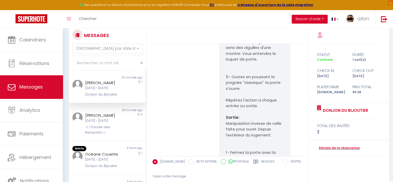
scroll to position [2380, 0]
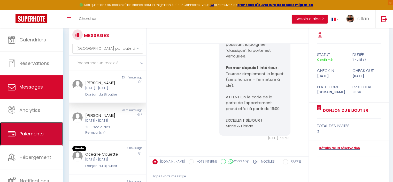
click at [34, 132] on span "Paiements" at bounding box center [31, 133] width 24 height 6
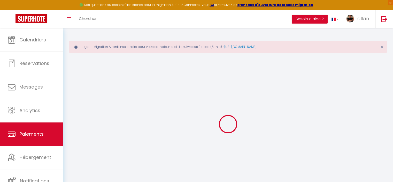
select select "2"
select select "0"
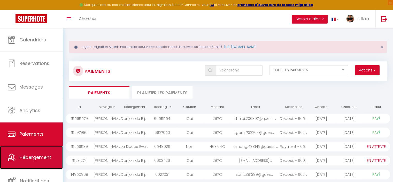
click at [34, 152] on link "Hébergement" at bounding box center [31, 156] width 63 height 23
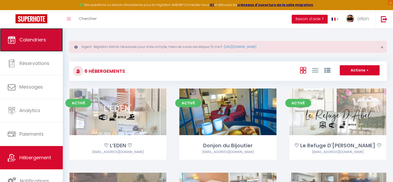
click at [12, 49] on link "Calendriers" at bounding box center [31, 39] width 63 height 23
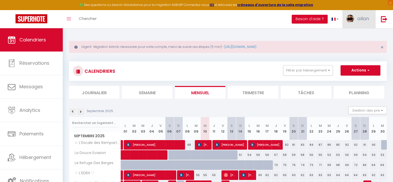
click at [356, 22] on link "allan" at bounding box center [358, 19] width 33 height 18
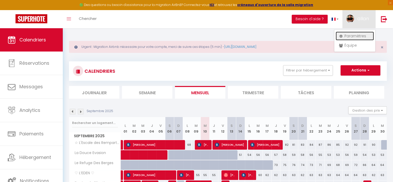
click at [353, 37] on link "Paramètres" at bounding box center [355, 36] width 38 height 9
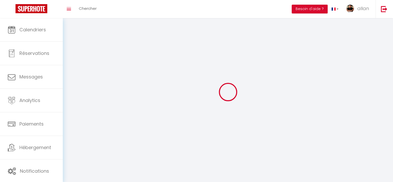
select select
type input "allan"
type input "[PERSON_NAME]"
type input "0630139436"
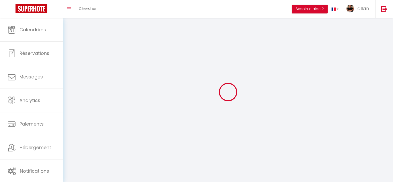
type input "[STREET_ADDRESS]"
type input "13750"
type input "Plan-d'Orgon"
type input "xAr05JOmZMyaZDcJS14TpUd8t"
type input "O4BuaG4H1w0wbk4f2QwlwLsgA"
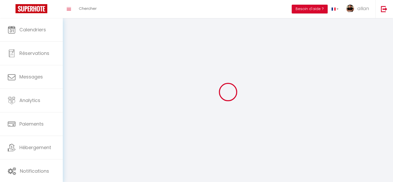
type input "xAr05JOmZMyaZDcJS14TpUd8t"
type input "O4BuaG4H1w0wbk4f2QwlwLsgA"
type input "[URL][DOMAIN_NAME]"
select select "28"
select select "fr"
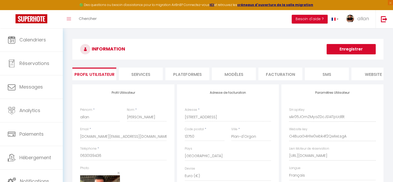
click at [295, 75] on li "Facturation" at bounding box center [280, 73] width 44 height 13
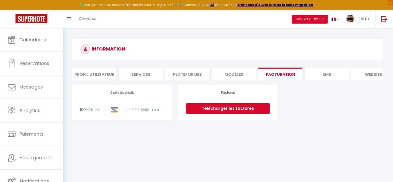
click at [255, 111] on link "Télécharger les factures" at bounding box center [228, 108] width 84 height 10
click at [162, 114] on button "button" at bounding box center [155, 110] width 14 height 6
click at [183, 138] on body "🟢 Des questions ou besoin d'assistance pour la migration AirBnB? Connectez-vous…" at bounding box center [196, 119] width 393 height 182
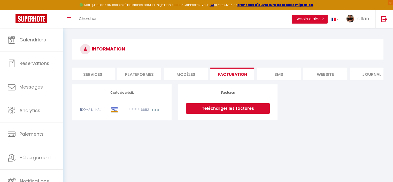
scroll to position [0, 61]
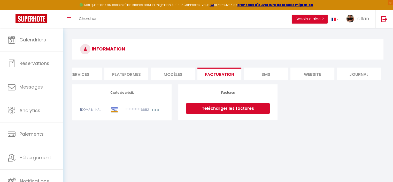
click at [157, 113] on button "button" at bounding box center [155, 110] width 14 height 6
click at [145, 125] on link "Modifier" at bounding box center [148, 121] width 25 height 8
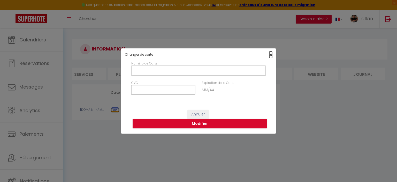
click at [272, 53] on span "×" at bounding box center [270, 54] width 3 height 6
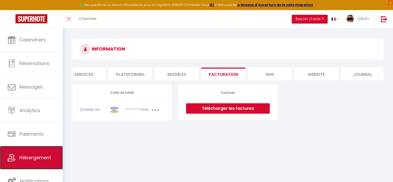
click at [50, 157] on span "Hébergement" at bounding box center [35, 157] width 32 height 6
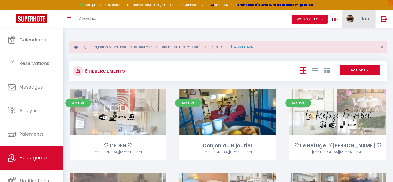
click at [360, 20] on span "allan" at bounding box center [363, 18] width 12 height 6
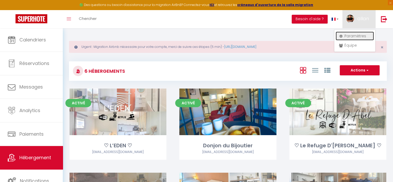
click at [357, 39] on link "Paramètres" at bounding box center [355, 36] width 38 height 9
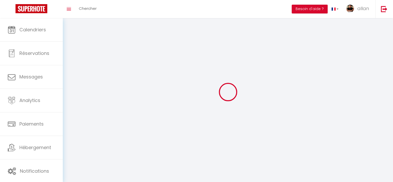
select select
type input "allan"
type input "[PERSON_NAME]"
type input "0630139436"
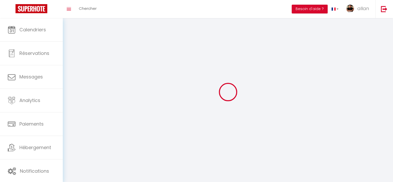
type input "[STREET_ADDRESS]"
type input "13750"
type input "Plan-d'Orgon"
type input "xAr05JOmZMyaZDcJS14TpUd8t"
type input "O4BuaG4H1w0wbk4f2QwlwLsgA"
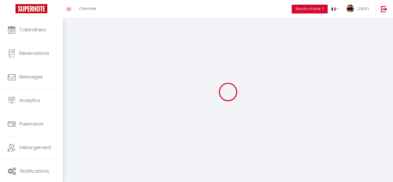
type input "[URL][DOMAIN_NAME]"
select select "1"
select select "28"
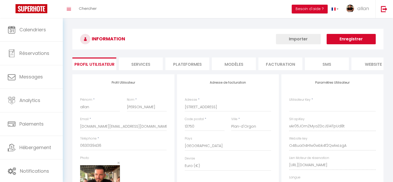
type input "xAr05JOmZMyaZDcJS14TpUd8t"
type input "O4BuaG4H1w0wbk4f2QwlwLsgA"
type input "[URL][DOMAIN_NAME]"
select select "fr"
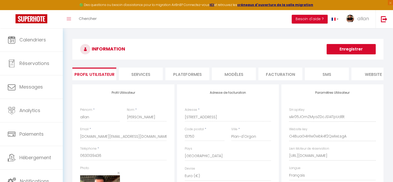
click at [362, 75] on li "website" at bounding box center [373, 73] width 44 height 13
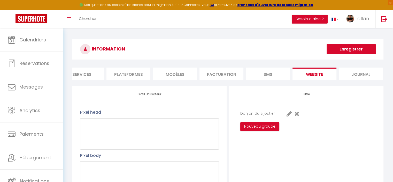
scroll to position [0, 61]
drag, startPoint x: 362, startPoint y: 75, endPoint x: 298, endPoint y: 77, distance: 64.4
click at [298, 77] on li "website" at bounding box center [312, 73] width 44 height 13
click at [135, 73] on li "Plateformes" at bounding box center [126, 73] width 44 height 13
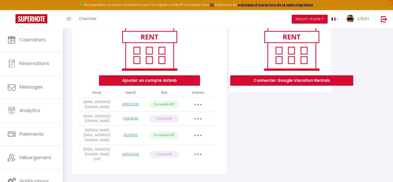
scroll to position [70, 0]
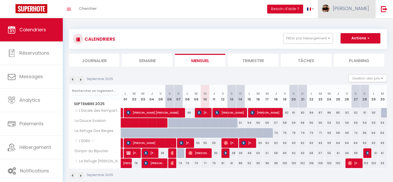
click at [363, 7] on span "allan" at bounding box center [351, 8] width 36 height 6
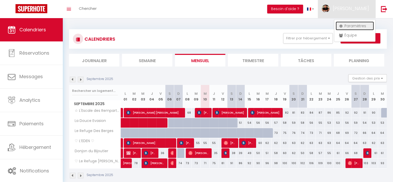
click at [353, 27] on link "Paramètres" at bounding box center [355, 25] width 38 height 9
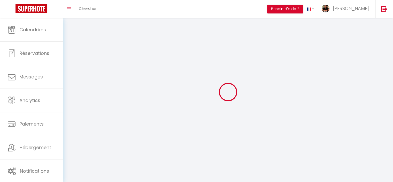
type input "allan"
type input "[PERSON_NAME]"
type input "0630139436"
type input "[STREET_ADDRESS]"
type input "13750"
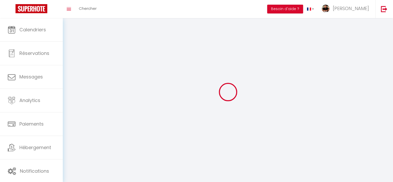
type input "Plan-d'Orgon"
type input "xAr05JOmZMyaZDcJS14TpUd8t"
type input "O4BuaG4H1w0wbk4f2QwlwLsgA"
select select "1"
select select "28"
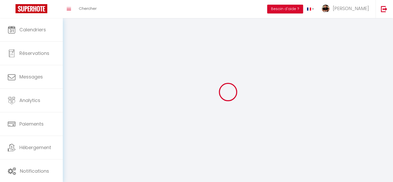
select select "fr"
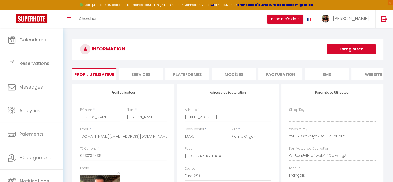
type input "xAr05JOmZMyaZDcJS14TpUd8t"
type input "O4BuaG4H1w0wbk4f2QwlwLsgA"
type input "[URL][DOMAIN_NAME]"
click at [198, 73] on li "Plateformes" at bounding box center [187, 73] width 44 height 13
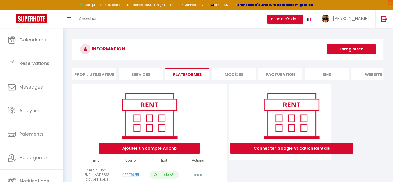
click at [280, 75] on li "Facturation" at bounding box center [280, 73] width 44 height 13
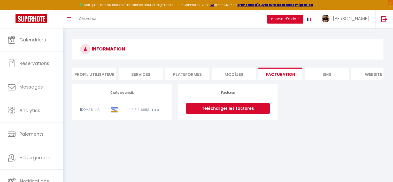
click at [226, 113] on link "Télécharger les factures" at bounding box center [228, 108] width 84 height 10
click at [154, 114] on button "button" at bounding box center [155, 110] width 14 height 6
click at [151, 121] on link "Modifier" at bounding box center [148, 121] width 25 height 8
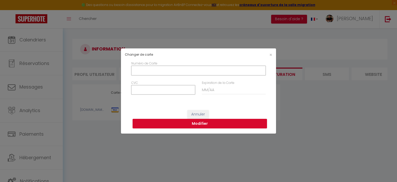
click at [170, 71] on input "Numéro de Carte" at bounding box center [198, 70] width 134 height 9
type input "5137801301068918"
type input "04/2028"
click at [180, 93] on input "CVC" at bounding box center [163, 89] width 64 height 9
type input "0"
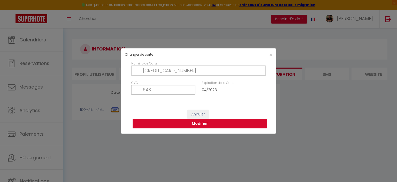
type input "643"
click at [179, 124] on button "Modifier" at bounding box center [200, 124] width 134 height 10
